Goal: Transaction & Acquisition: Purchase product/service

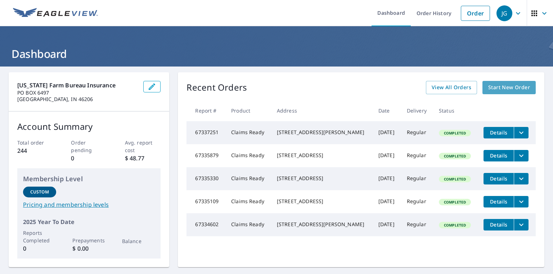
click at [491, 89] on span "Start New Order" at bounding box center [509, 87] width 42 height 9
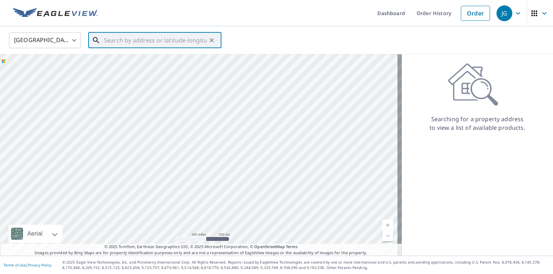
click at [125, 32] on input "text" at bounding box center [155, 40] width 103 height 20
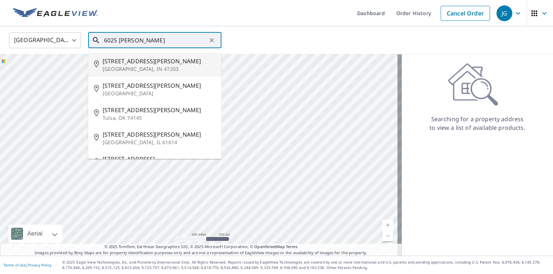
click at [135, 62] on span "[STREET_ADDRESS][PERSON_NAME]" at bounding box center [159, 61] width 113 height 9
type input "[STREET_ADDRESS][PERSON_NAME]"
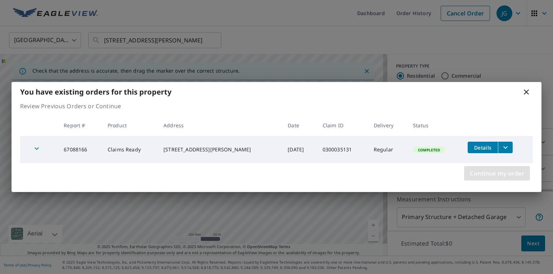
click at [491, 172] on span "Continue my order" at bounding box center [497, 173] width 54 height 10
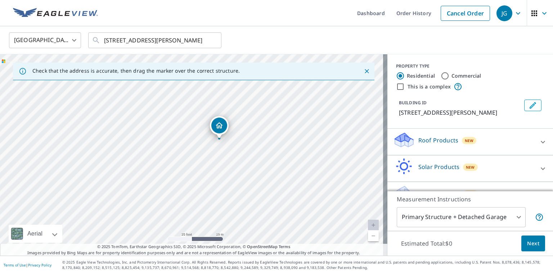
drag, startPoint x: 238, startPoint y: 186, endPoint x: 225, endPoint y: 184, distance: 13.5
click at [225, 184] on div "[STREET_ADDRESS][PERSON_NAME]" at bounding box center [193, 155] width 387 height 202
click at [453, 216] on body "JG JG Dashboard Order History Cancel Order JG [GEOGRAPHIC_DATA] [GEOGRAPHIC_DAT…" at bounding box center [276, 137] width 553 height 274
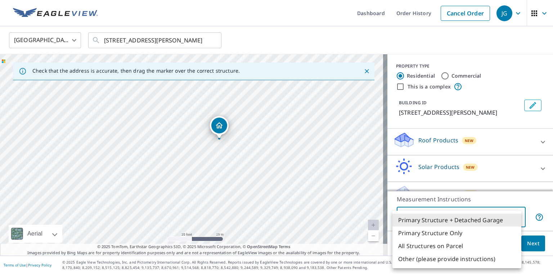
click at [448, 256] on li "Other (please provide instructions)" at bounding box center [456, 259] width 129 height 13
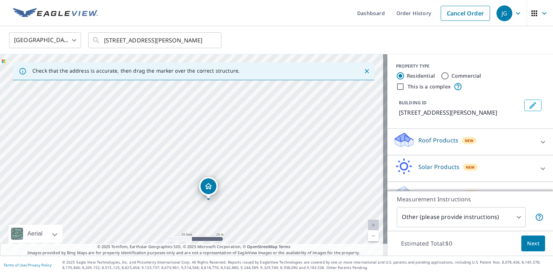
drag, startPoint x: 190, startPoint y: 144, endPoint x: 207, endPoint y: 189, distance: 48.1
click at [441, 213] on body "JG JG Dashboard Order History Cancel Order JG [GEOGRAPHIC_DATA] [GEOGRAPHIC_DAT…" at bounding box center [276, 137] width 553 height 274
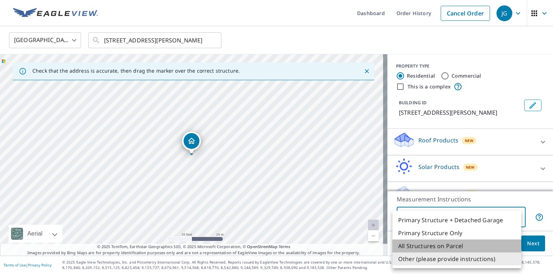
click at [445, 245] on li "All Structures on Parcel" at bounding box center [456, 246] width 129 height 13
type input "3"
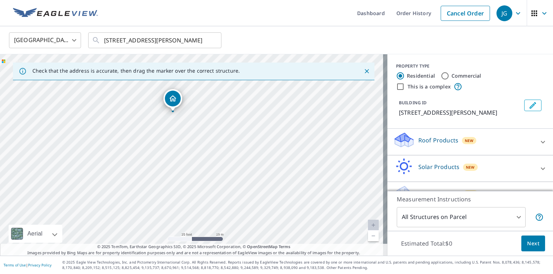
drag, startPoint x: 190, startPoint y: 138, endPoint x: 176, endPoint y: 99, distance: 41.1
click at [494, 143] on div "Roof Products New" at bounding box center [463, 142] width 141 height 21
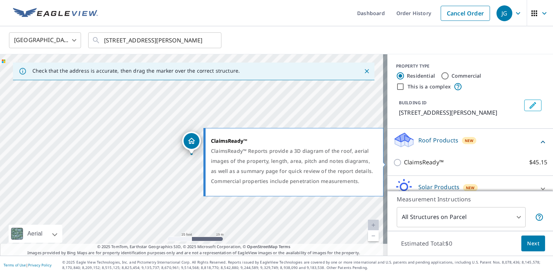
click at [421, 162] on p "ClaimsReady™" at bounding box center [424, 162] width 40 height 9
click at [404, 162] on input "ClaimsReady™ $45.15" at bounding box center [398, 162] width 11 height 9
checkbox input "true"
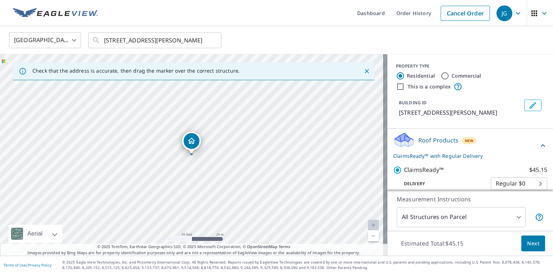
scroll to position [60, 0]
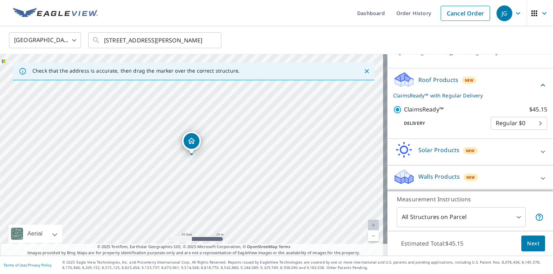
click at [530, 244] on span "Next" at bounding box center [533, 243] width 12 height 9
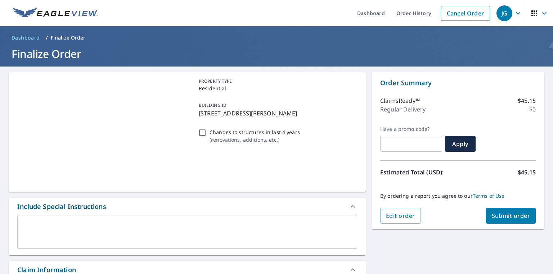
scroll to position [115, 0]
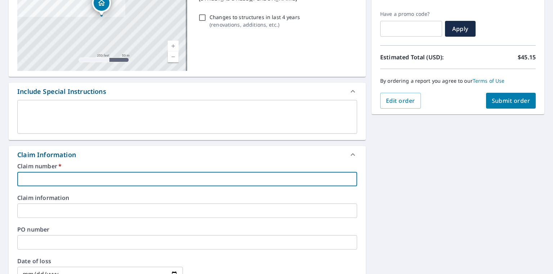
click at [75, 179] on input "text" at bounding box center [187, 179] width 340 height 14
paste input "0300035131"
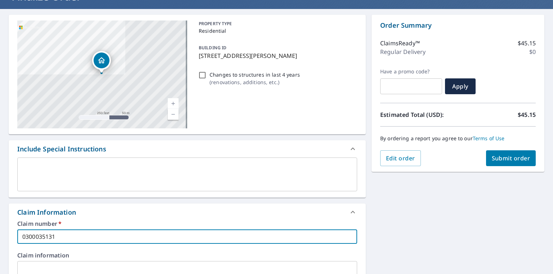
scroll to position [0, 0]
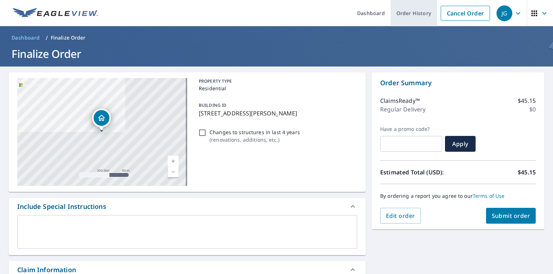
type input "0300035131"
click at [402, 14] on link "Order History" at bounding box center [414, 13] width 46 height 26
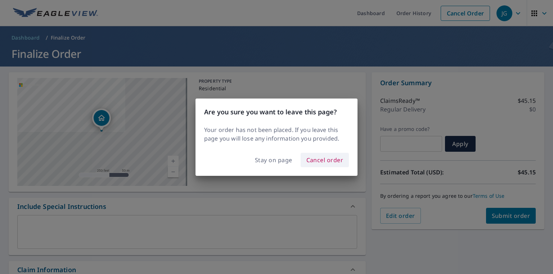
click at [323, 162] on span "Cancel order" at bounding box center [324, 160] width 37 height 10
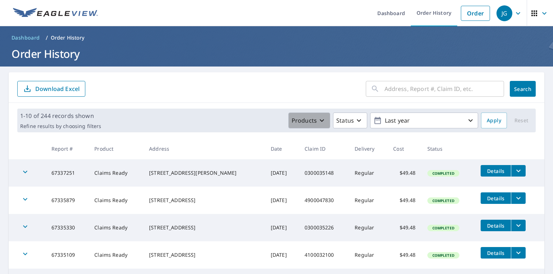
click at [301, 115] on button "Products" at bounding box center [309, 121] width 42 height 16
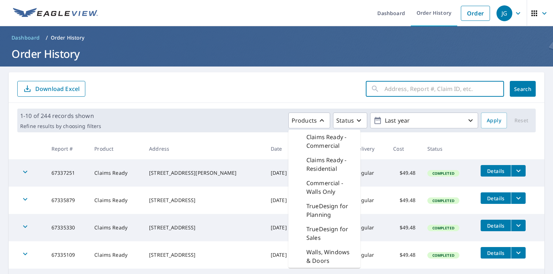
click at [384, 91] on input "text" at bounding box center [444, 89] width 120 height 20
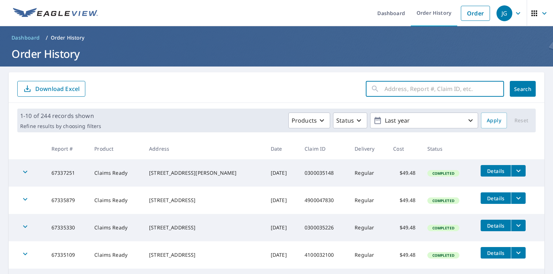
paste input "0300035131"
type input "0300035131"
click button "Search" at bounding box center [523, 89] width 26 height 16
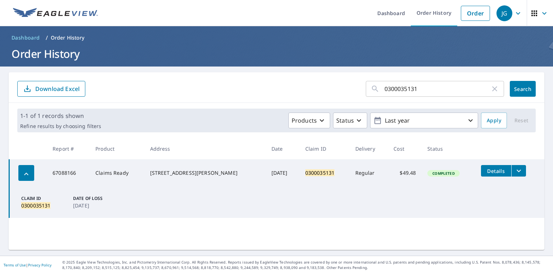
click at [517, 173] on icon "filesDropdownBtn-67088166" at bounding box center [518, 171] width 9 height 9
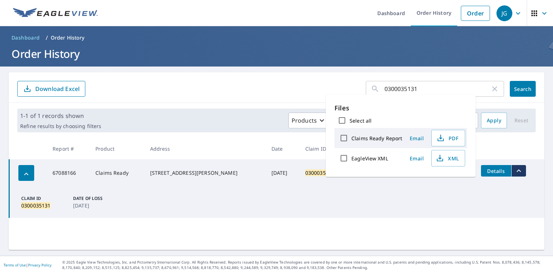
click at [517, 173] on icon "filesDropdownBtn-67088166" at bounding box center [518, 171] width 9 height 9
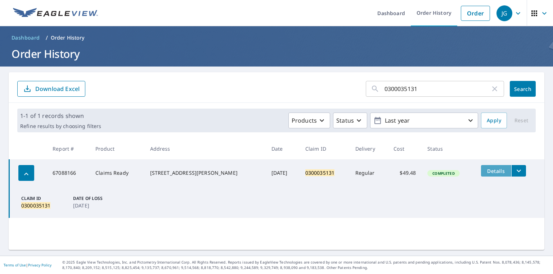
click at [492, 173] on span "Details" at bounding box center [496, 171] width 22 height 7
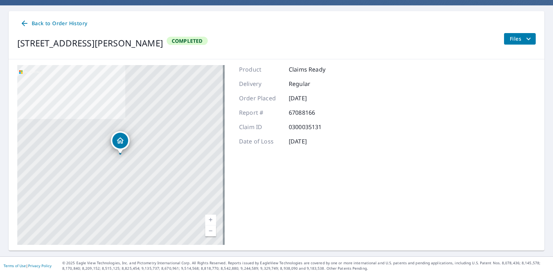
scroll to position [32, 0]
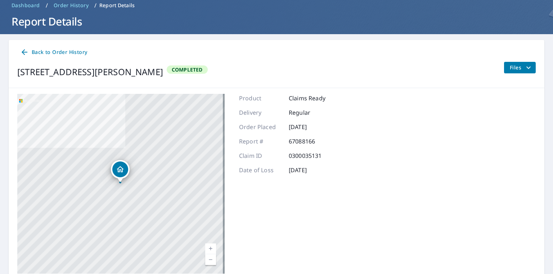
click at [524, 68] on icon "filesDropdownBtn-67088166" at bounding box center [528, 67] width 9 height 9
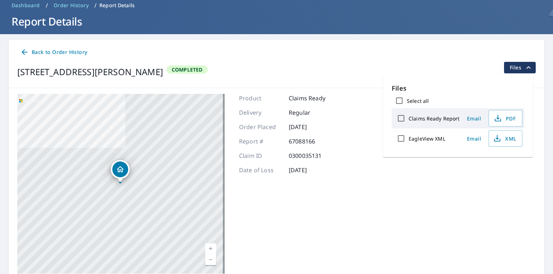
click at [438, 57] on div "Back to Order History" at bounding box center [276, 52] width 518 height 13
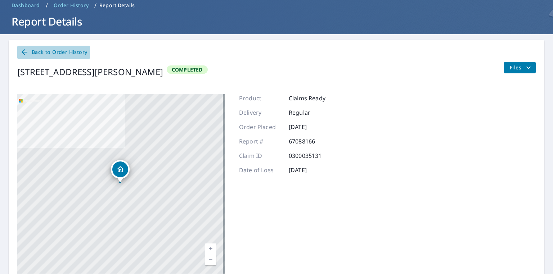
click at [24, 52] on icon at bounding box center [25, 52] width 6 height 6
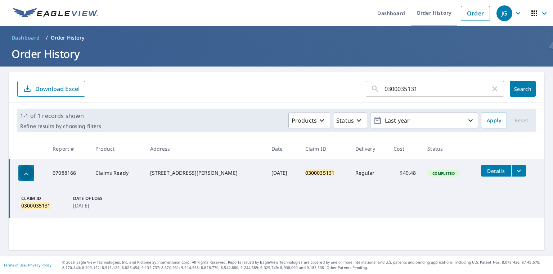
click at [28, 174] on icon "button" at bounding box center [26, 174] width 9 height 9
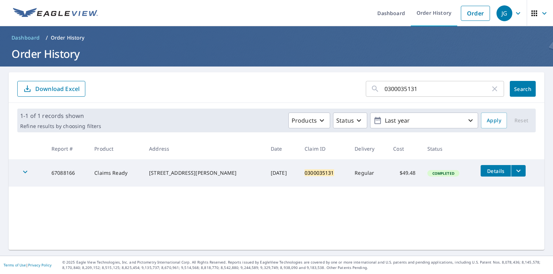
click at [28, 174] on icon "button" at bounding box center [25, 172] width 9 height 9
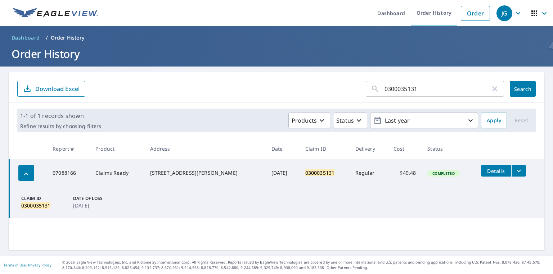
click at [492, 90] on icon "button" at bounding box center [494, 89] width 9 height 9
click at [462, 11] on link "Order" at bounding box center [475, 13] width 29 height 15
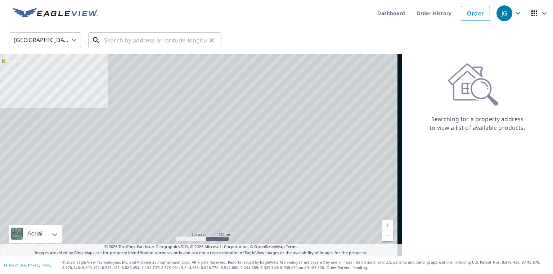
click at [162, 40] on input "text" at bounding box center [155, 40] width 103 height 20
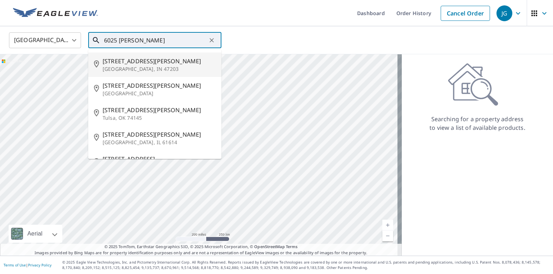
click at [160, 65] on span "[STREET_ADDRESS][PERSON_NAME]" at bounding box center [159, 61] width 113 height 9
type input "[STREET_ADDRESS][PERSON_NAME]"
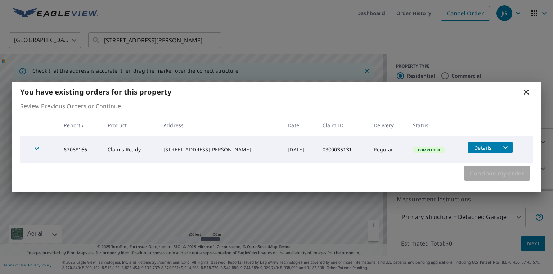
click at [507, 174] on span "Continue my order" at bounding box center [497, 173] width 54 height 10
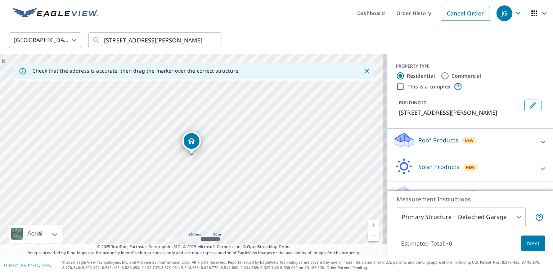
click at [512, 144] on div "Roof Products New" at bounding box center [463, 142] width 141 height 21
click at [426, 166] on p "ClaimsReady™" at bounding box center [424, 162] width 40 height 9
click at [404, 166] on input "ClaimsReady™ $45.15" at bounding box center [398, 162] width 11 height 9
checkbox input "true"
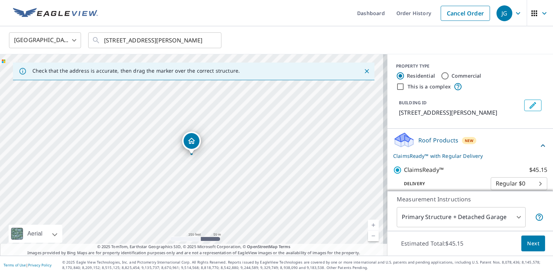
scroll to position [60, 0]
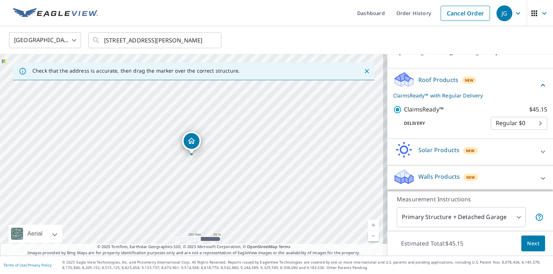
click at [474, 210] on body "JG JG Dashboard Order History Cancel Order JG [GEOGRAPHIC_DATA] [GEOGRAPHIC_DAT…" at bounding box center [276, 137] width 553 height 274
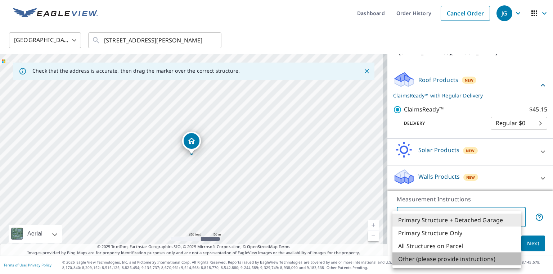
click at [455, 258] on li "Other (please provide instructions)" at bounding box center [456, 259] width 129 height 13
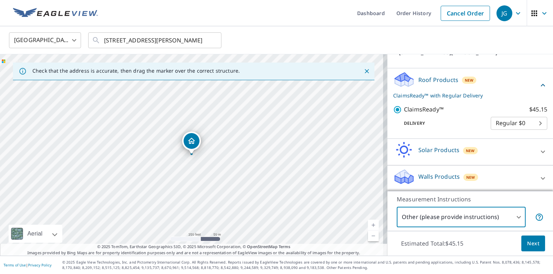
click at [508, 222] on body "JG JG Dashboard Order History Cancel Order JG [GEOGRAPHIC_DATA] [GEOGRAPHIC_DAT…" at bounding box center [276, 137] width 553 height 274
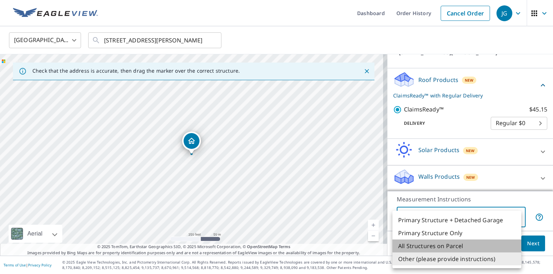
click at [464, 247] on li "All Structures on Parcel" at bounding box center [456, 246] width 129 height 13
type input "3"
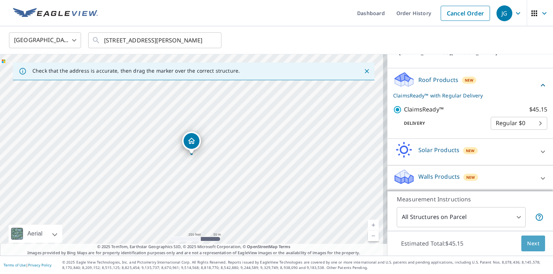
click at [527, 242] on span "Next" at bounding box center [533, 243] width 12 height 9
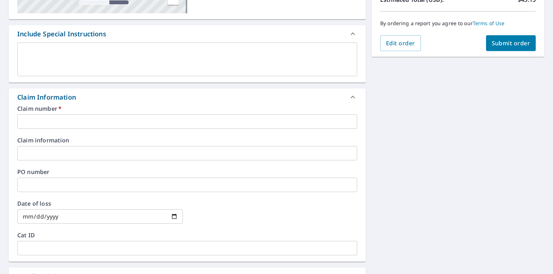
scroll to position [202, 0]
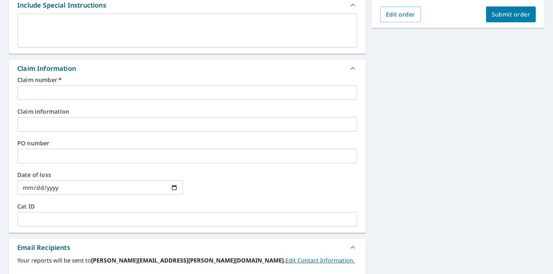
click at [76, 93] on input "text" at bounding box center [187, 93] width 340 height 14
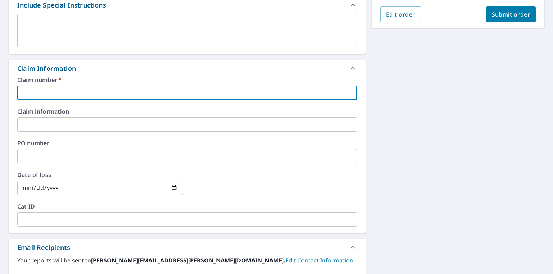
paste input "0300035131"
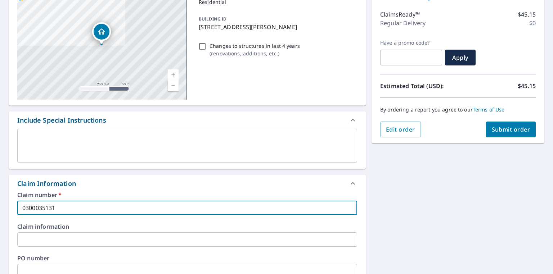
scroll to position [29, 0]
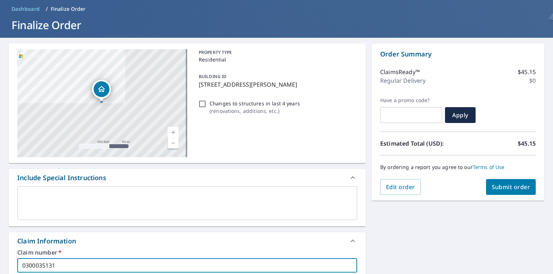
type input "0300035131"
click at [495, 189] on span "Submit order" at bounding box center [511, 187] width 39 height 8
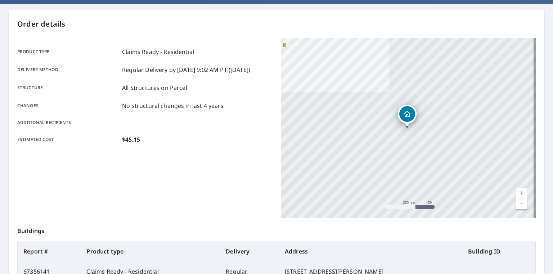
scroll to position [33, 0]
